Goal: Information Seeking & Learning: Learn about a topic

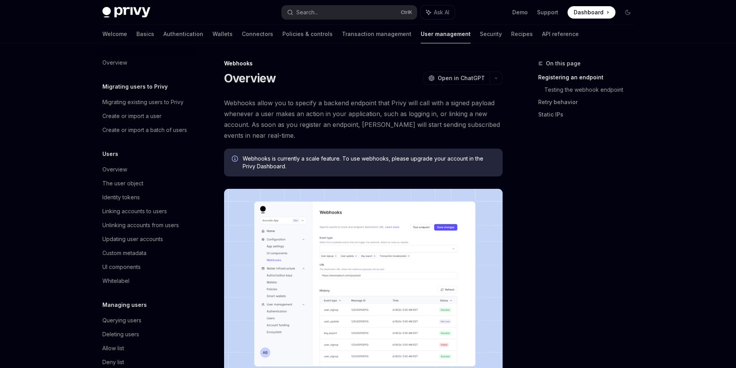
scroll to position [4, 0]
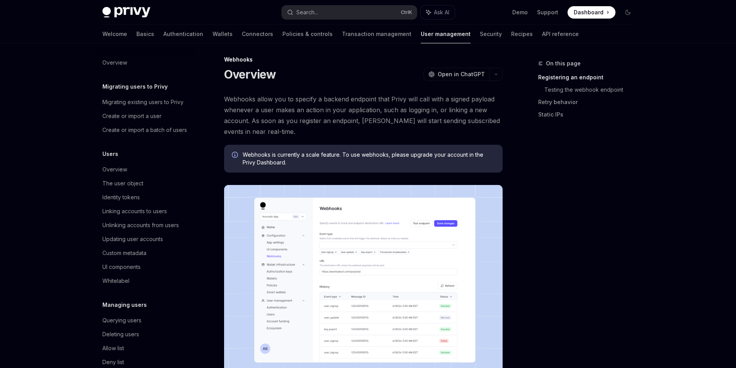
type textarea "*"
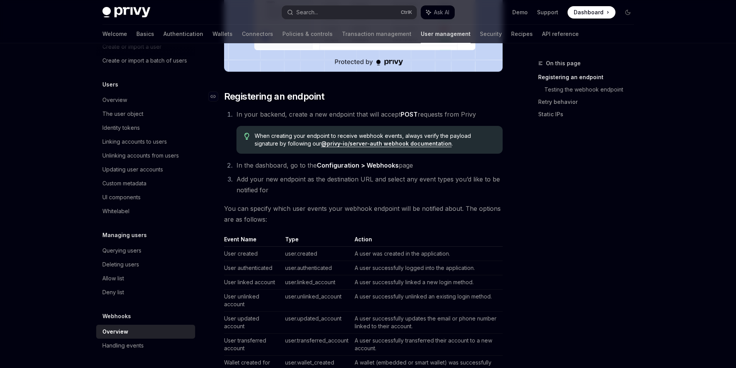
scroll to position [309, 0]
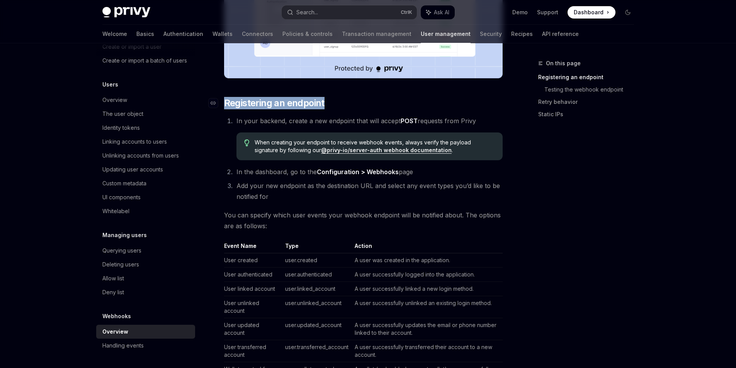
drag, startPoint x: 217, startPoint y: 129, endPoint x: 330, endPoint y: 132, distance: 113.3
click at [330, 109] on h2 "​ Registering an endpoint" at bounding box center [363, 103] width 279 height 12
click at [338, 109] on h2 "​ Registering an endpoint" at bounding box center [363, 103] width 279 height 12
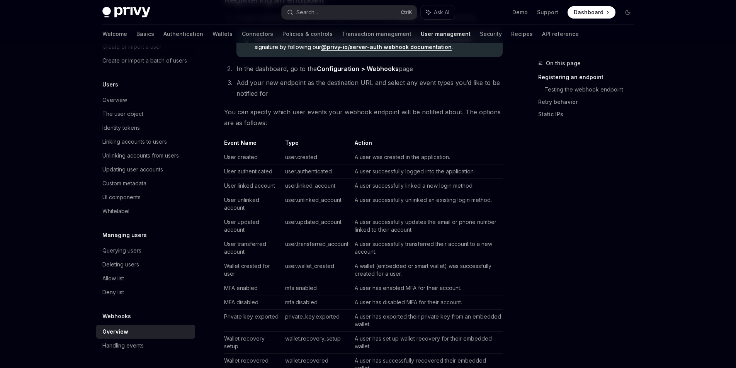
scroll to position [464, 0]
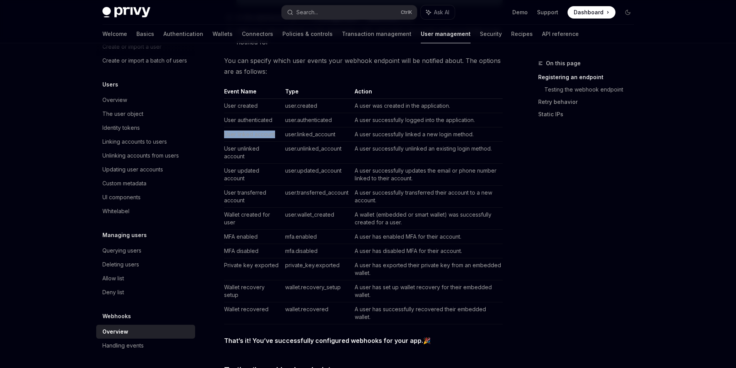
drag, startPoint x: 216, startPoint y: 170, endPoint x: 270, endPoint y: 173, distance: 53.8
click at [270, 142] on td "User linked account" at bounding box center [253, 135] width 58 height 14
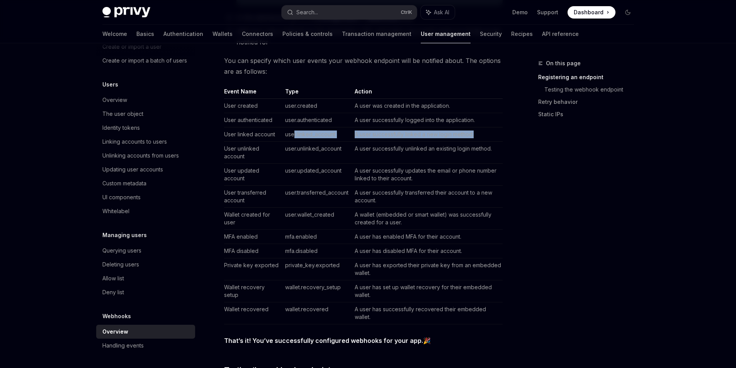
drag, startPoint x: 290, startPoint y: 170, endPoint x: 493, endPoint y: 174, distance: 202.9
click at [483, 142] on tr "User linked account user.linked_account A user successfully linked a new login …" at bounding box center [363, 135] width 279 height 14
click at [494, 142] on td "A user successfully linked a new login method." at bounding box center [427, 135] width 151 height 14
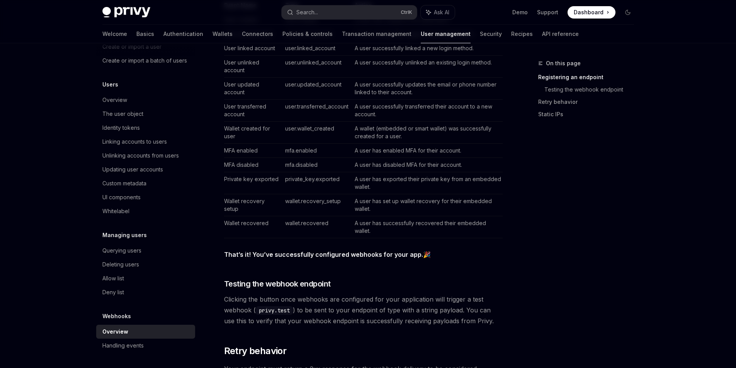
scroll to position [502, 0]
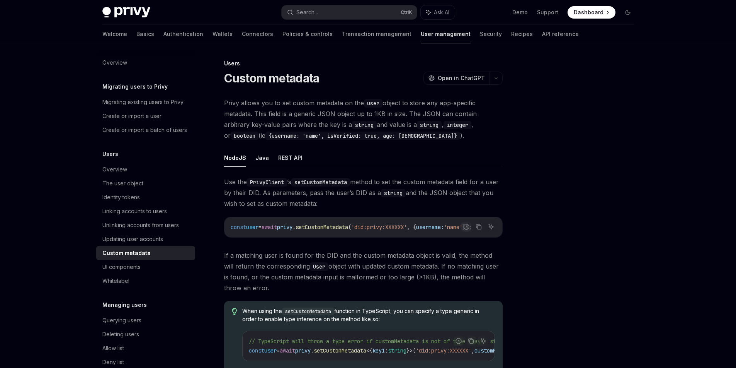
type textarea "*"
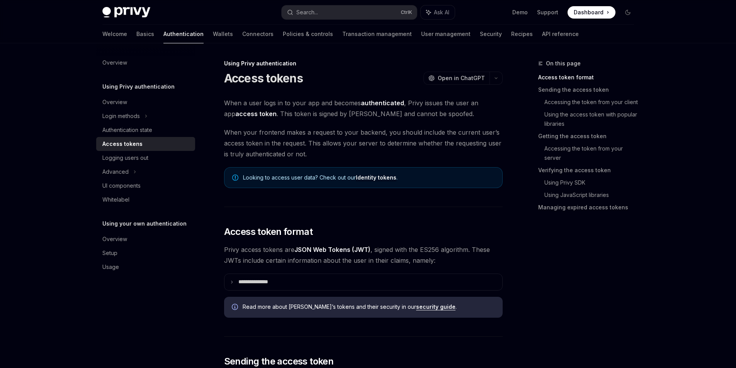
type textarea "*"
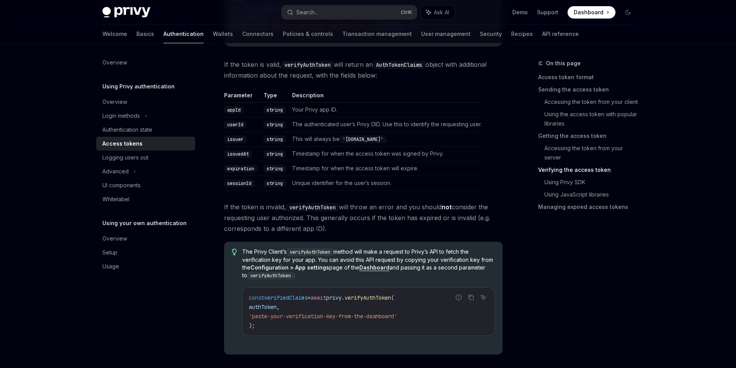
scroll to position [1369, 0]
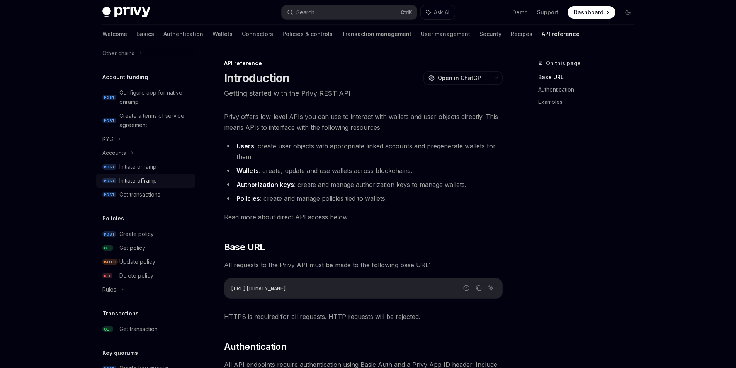
scroll to position [271, 0]
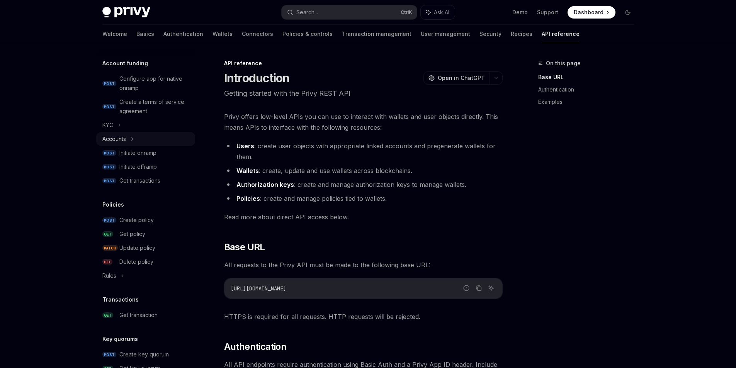
click at [104, 144] on div "Accounts" at bounding box center [114, 138] width 24 height 9
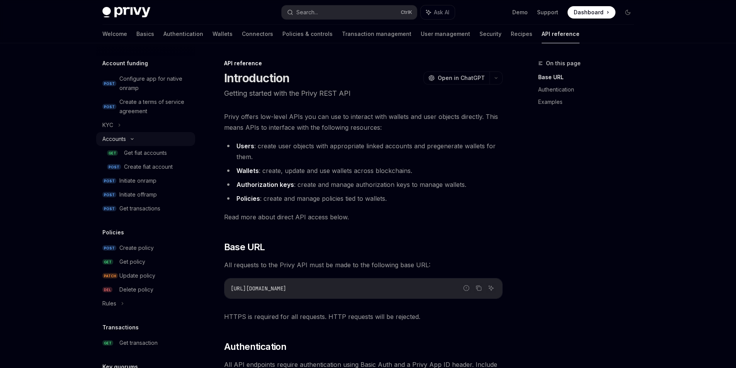
type textarea "*"
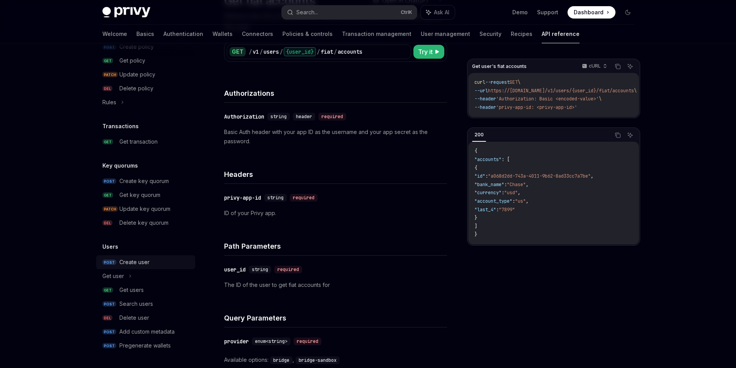
scroll to position [116, 0]
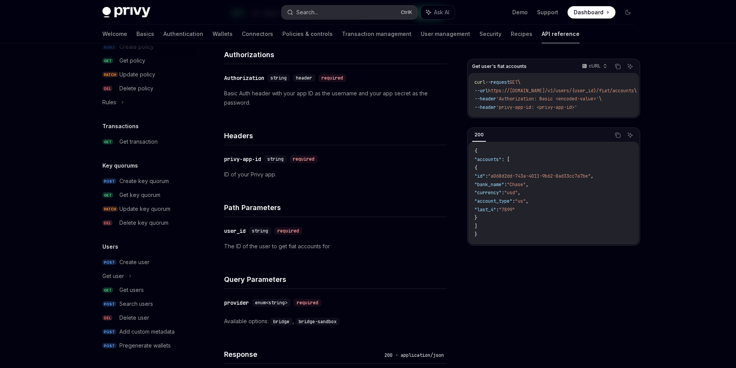
click at [317, 16] on button "Search... Ctrl K" at bounding box center [349, 12] width 135 height 14
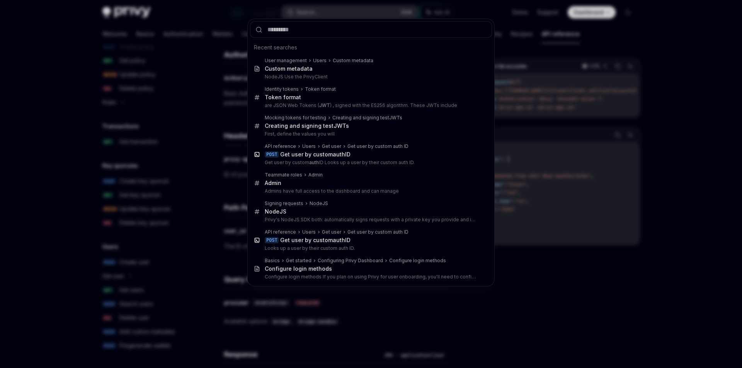
type input "*"
type textarea "*"
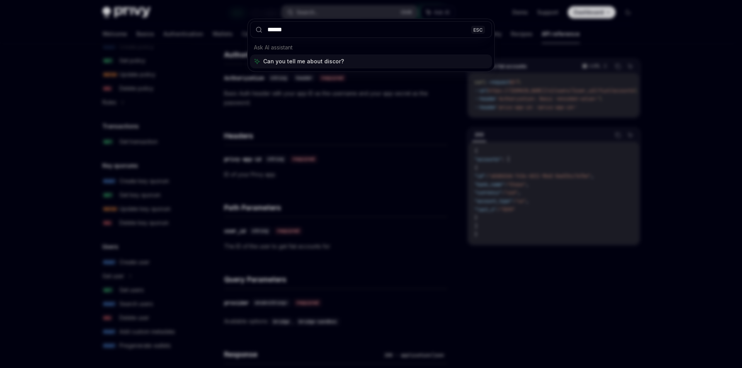
type input "*******"
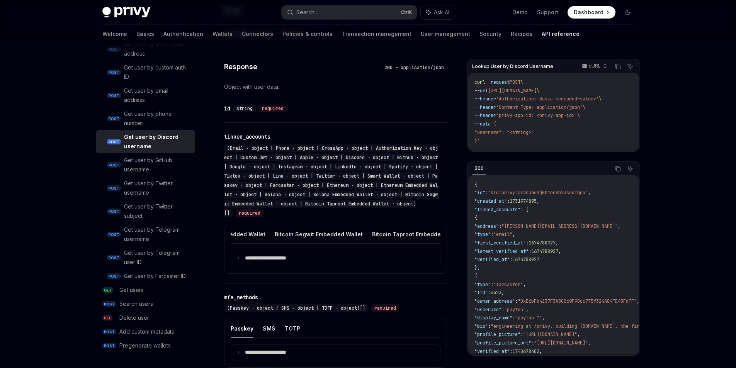
scroll to position [0, 800]
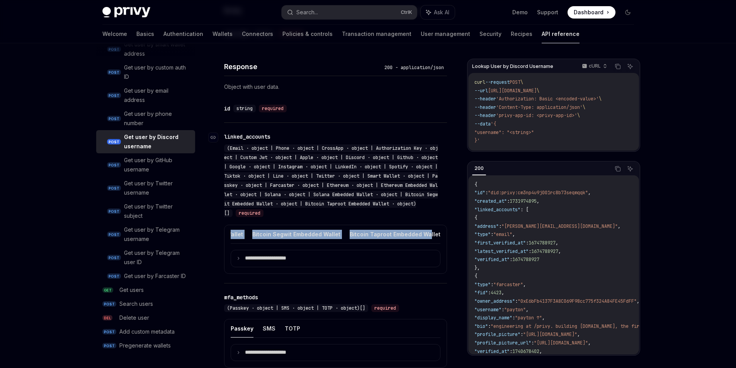
click at [436, 252] on div "**********" at bounding box center [335, 203] width 223 height 160
click at [433, 218] on div "(Email · object | Phone · object | CrossApp · object | Authorization Key · obje…" at bounding box center [331, 181] width 215 height 74
click at [353, 243] on button "Bitcoin Taproot Embedded Wallet" at bounding box center [395, 234] width 91 height 18
type textarea "*"
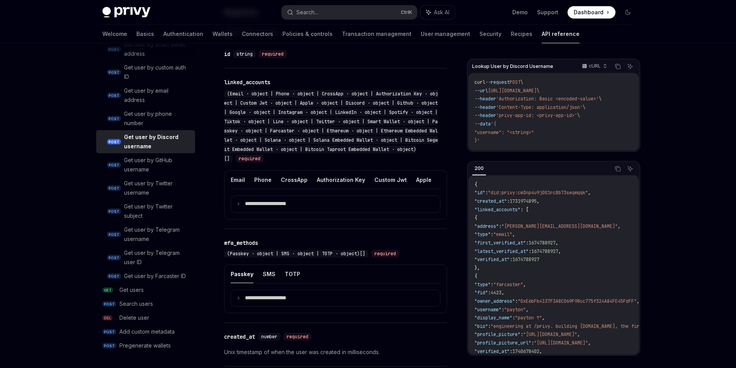
scroll to position [367, 0]
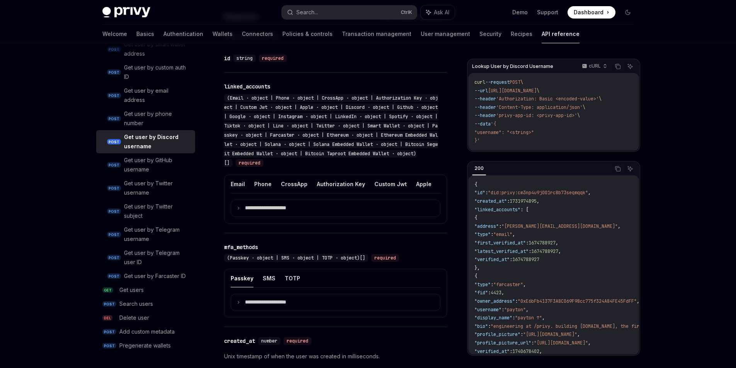
click at [335, 224] on div "**********" at bounding box center [335, 199] width 223 height 49
